Goal: Obtain resource: Obtain resource

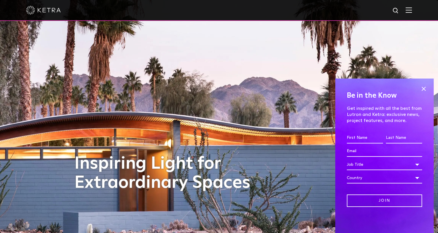
click at [412, 10] on img at bounding box center [409, 10] width 6 height 6
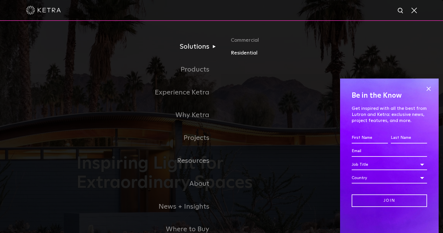
click at [253, 53] on link "Residential" at bounding box center [299, 53] width 136 height 8
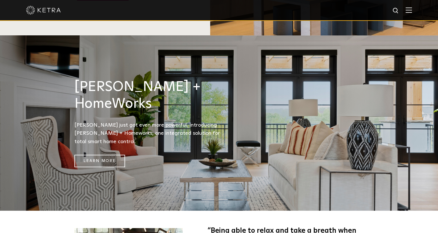
scroll to position [580, 0]
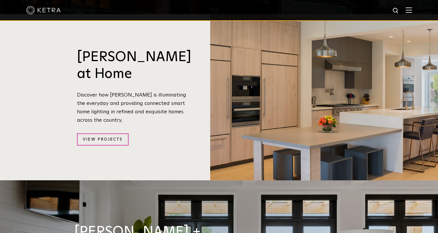
click at [412, 10] on img at bounding box center [409, 10] width 6 height 6
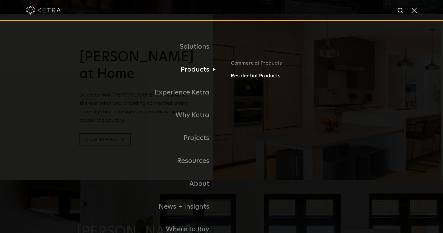
click at [265, 80] on link "Residential Products" at bounding box center [299, 76] width 136 height 8
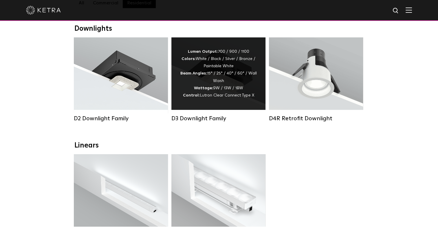
scroll to position [58, 0]
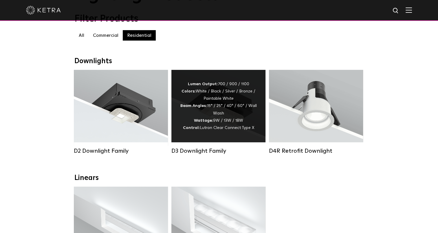
click at [216, 132] on div "Lumen Output: 700 / 900 / 1100 Colors: White / Black / Silver / Bronze / Painta…" at bounding box center [218, 106] width 77 height 51
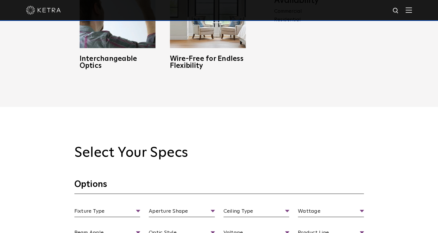
scroll to position [493, 0]
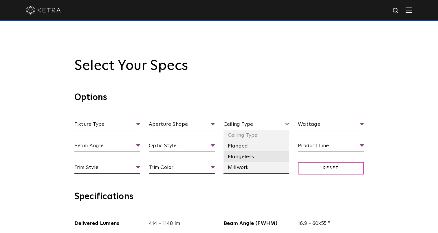
click at [243, 159] on li "Flangeless" at bounding box center [257, 157] width 66 height 11
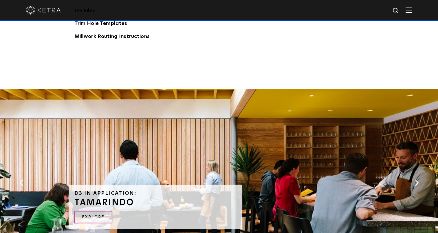
scroll to position [927, 0]
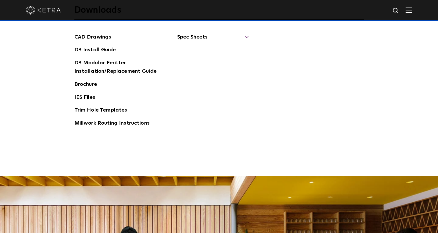
click at [202, 39] on span "Spec Sheets" at bounding box center [212, 39] width 71 height 13
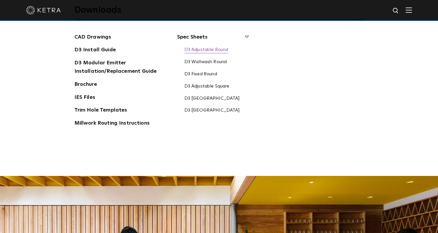
click at [210, 47] on link "D3 Adjustable Round" at bounding box center [207, 50] width 44 height 6
